Goal: Check status: Check status

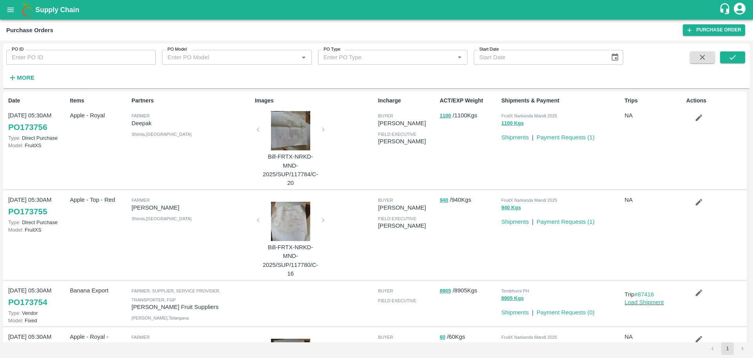
click at [6, 11] on button "open drawer" at bounding box center [11, 10] width 18 height 18
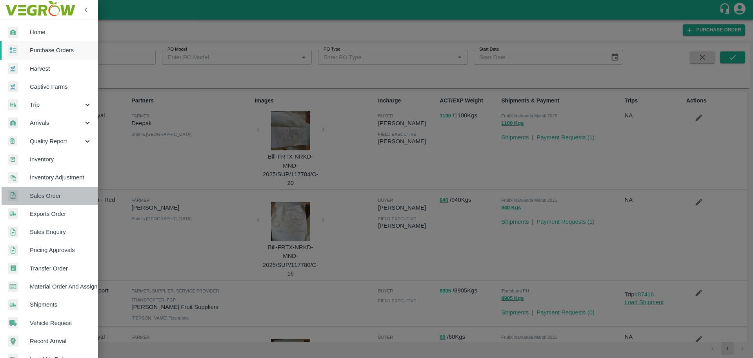
click at [53, 199] on span "Sales Order" at bounding box center [61, 195] width 62 height 9
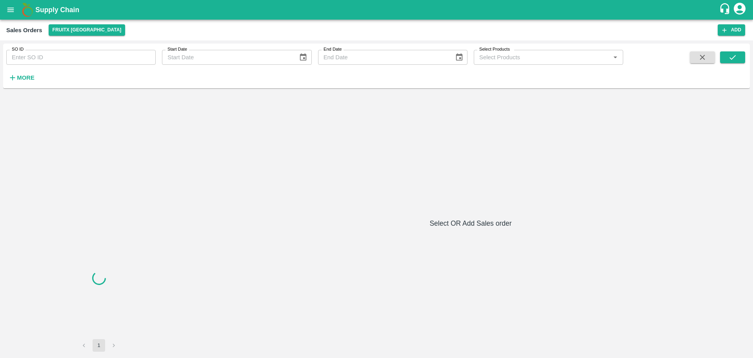
click at [40, 58] on input "SO ID" at bounding box center [80, 57] width 149 height 15
paste input "603856"
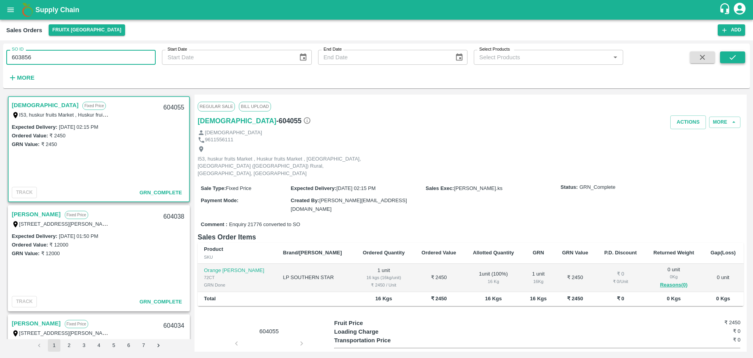
type input "603856"
click at [733, 60] on icon "submit" at bounding box center [732, 57] width 9 height 9
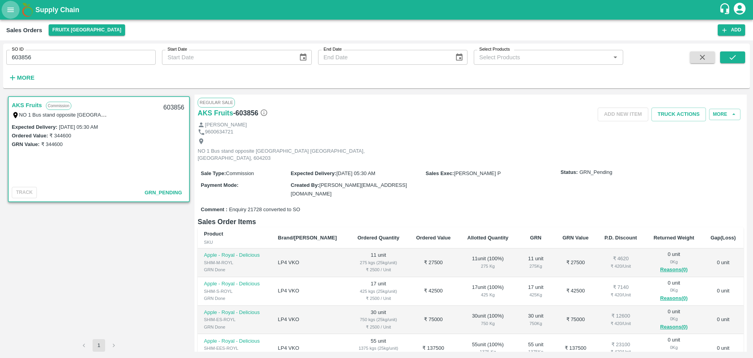
click at [13, 11] on icon "open drawer" at bounding box center [10, 9] width 9 height 9
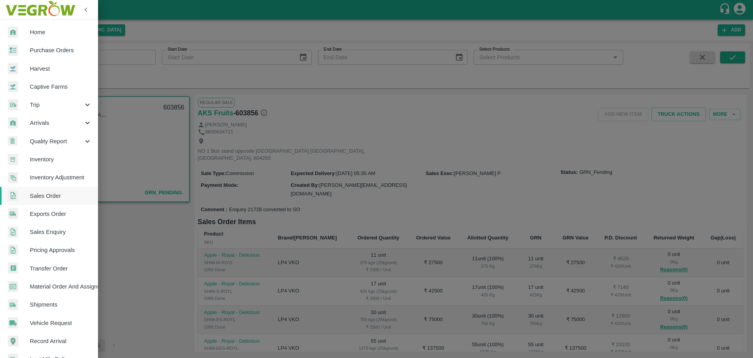
click at [340, 128] on div at bounding box center [376, 179] width 753 height 358
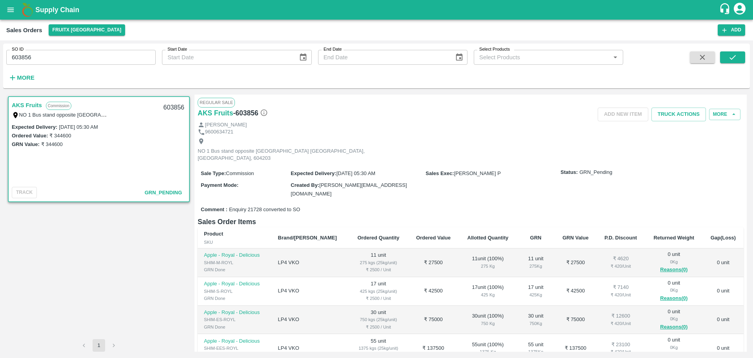
click at [7, 9] on icon "open drawer" at bounding box center [10, 9] width 9 height 9
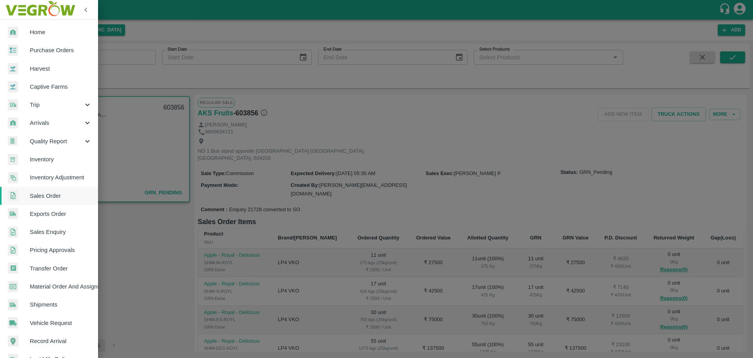
click at [64, 255] on link "Pricing Approvals" at bounding box center [49, 250] width 98 height 18
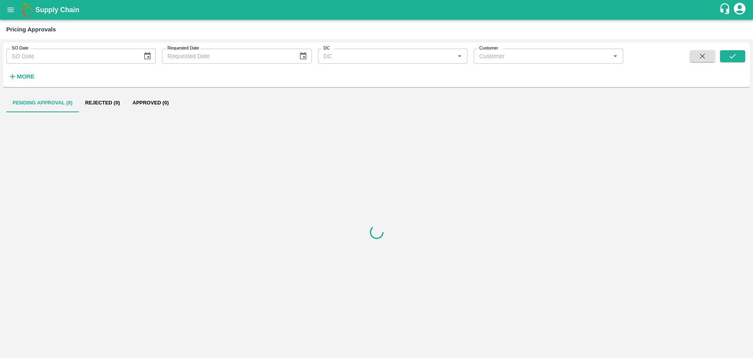
click at [23, 73] on strong "More" at bounding box center [26, 76] width 18 height 6
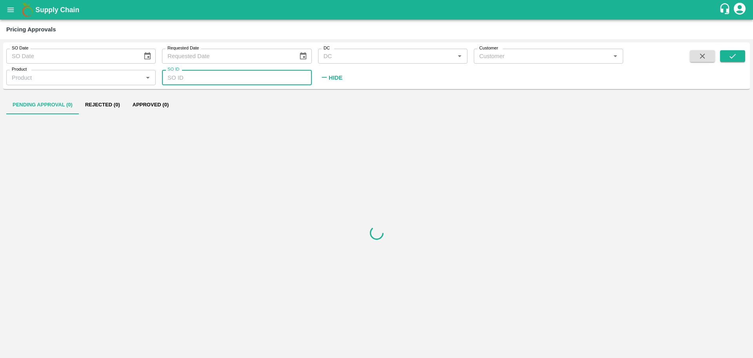
click at [204, 80] on input "SO ID" at bounding box center [236, 77] width 149 height 15
paste input "text"
type input "603856"
click at [738, 62] on span at bounding box center [732, 67] width 25 height 34
click at [733, 58] on icon "submit" at bounding box center [732, 56] width 9 height 9
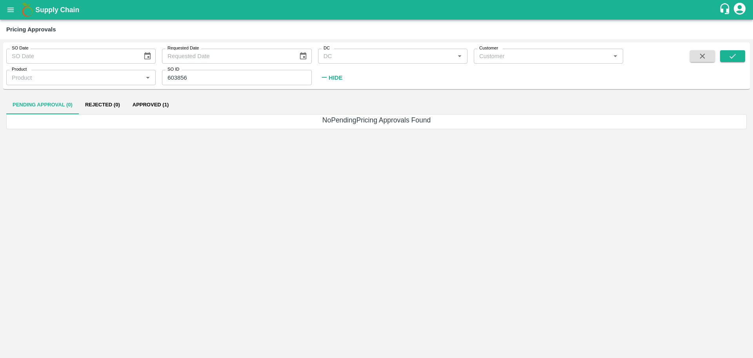
click at [142, 105] on button "Approved (1)" at bounding box center [150, 104] width 49 height 19
click at [733, 58] on icon "submit" at bounding box center [732, 56] width 9 height 9
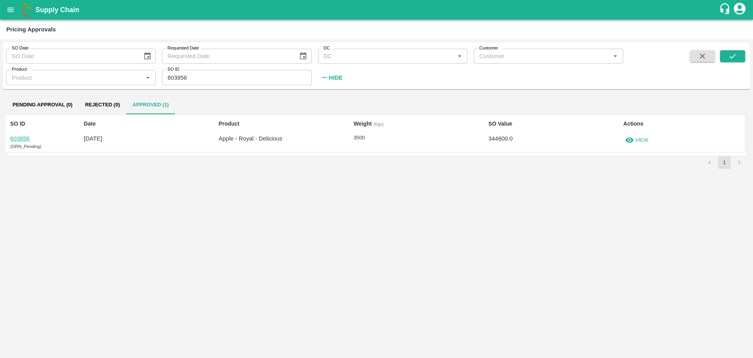
click at [645, 143] on p "View" at bounding box center [641, 139] width 13 height 7
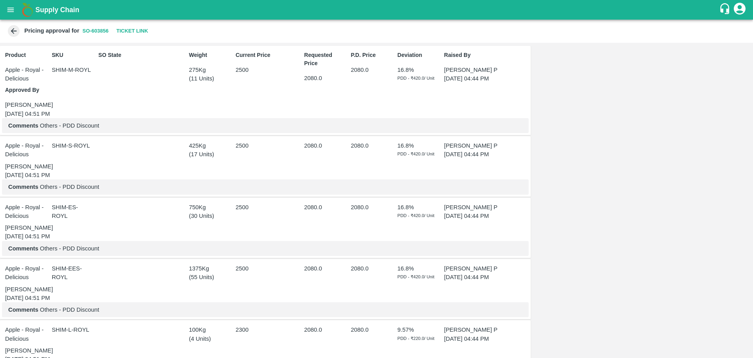
click at [9, 33] on icon at bounding box center [13, 31] width 9 height 9
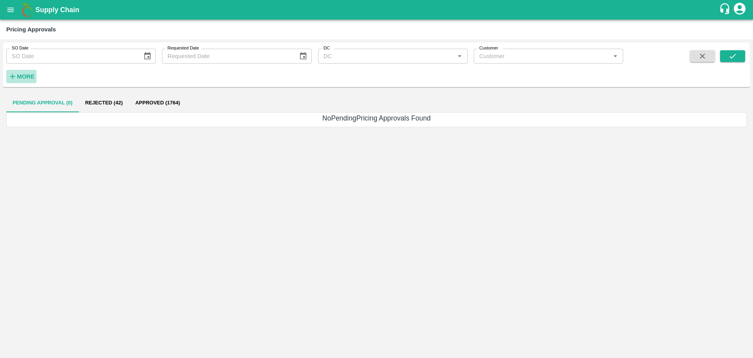
click at [33, 73] on strong "More" at bounding box center [26, 76] width 18 height 6
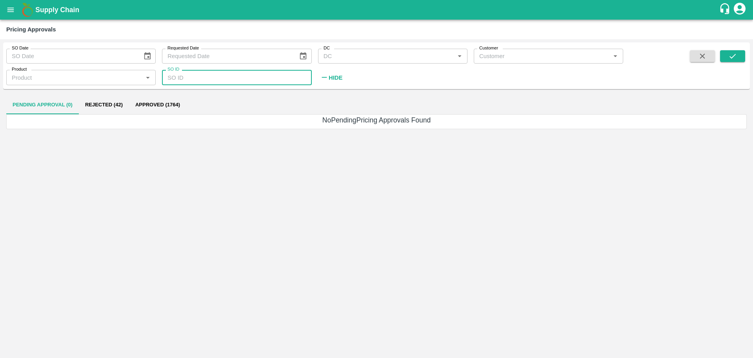
click at [218, 81] on input "SO ID" at bounding box center [236, 77] width 149 height 15
paste input "text"
type input "603856"
click at [735, 49] on div "SO Date SO Date Requested Date Requested Date DC DC   * Customer Customer   * P…" at bounding box center [376, 65] width 747 height 40
click at [738, 57] on button "submit" at bounding box center [732, 56] width 25 height 12
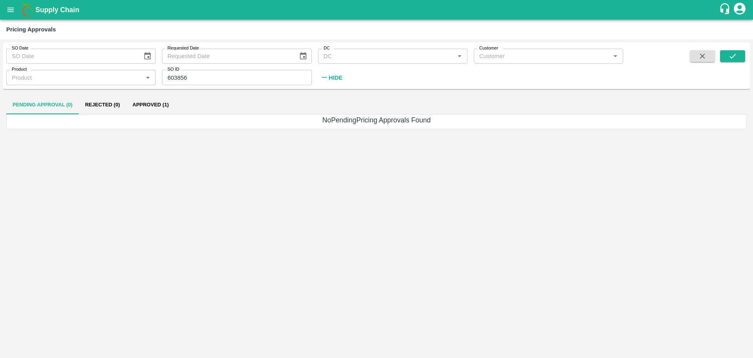
click at [128, 108] on button "Approved (1)" at bounding box center [150, 104] width 49 height 19
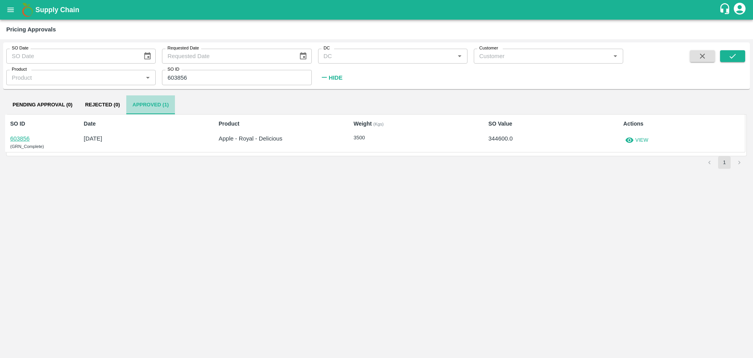
click at [128, 108] on button "Approved (1)" at bounding box center [150, 104] width 49 height 19
